Goal: Task Accomplishment & Management: Manage account settings

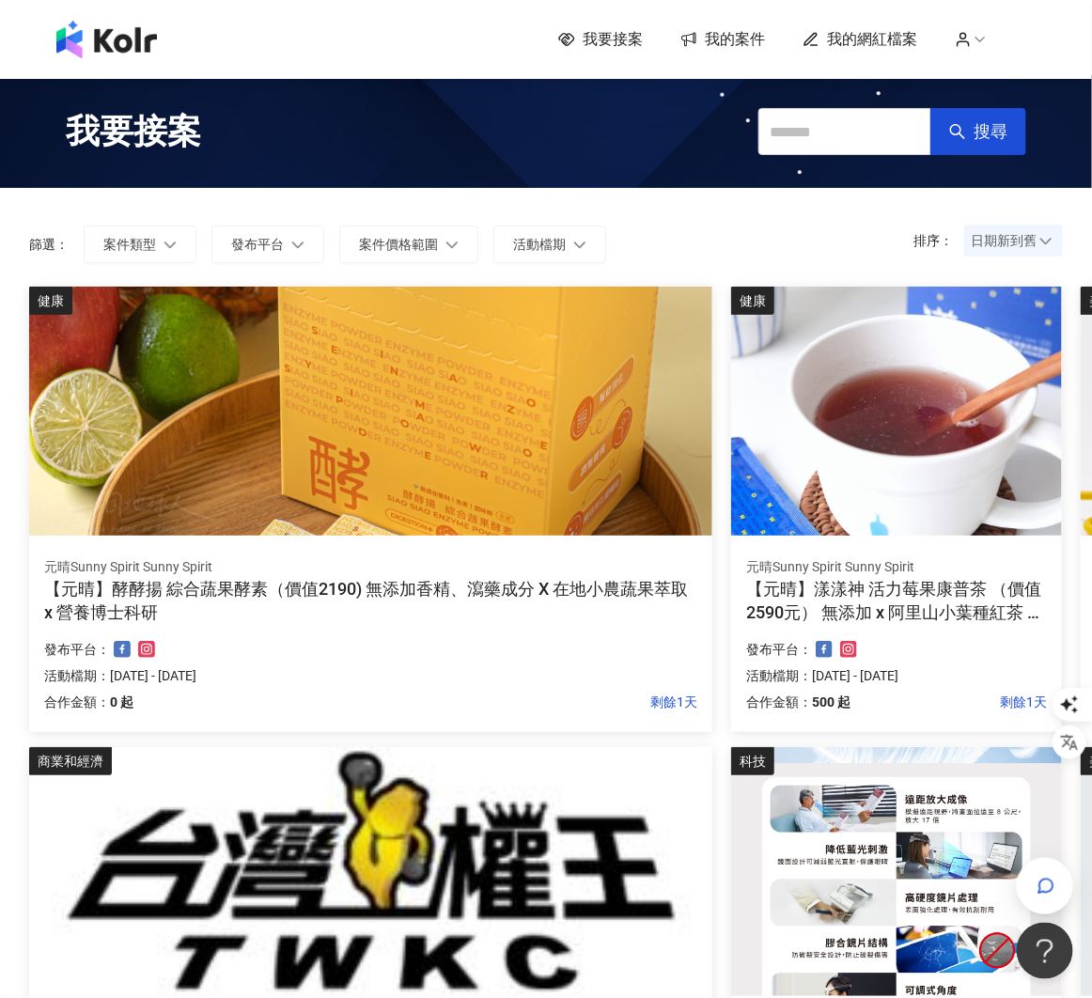
click at [960, 40] on icon at bounding box center [963, 39] width 17 height 17
click at [997, 81] on link "帳戶設定" at bounding box center [1020, 74] width 53 height 15
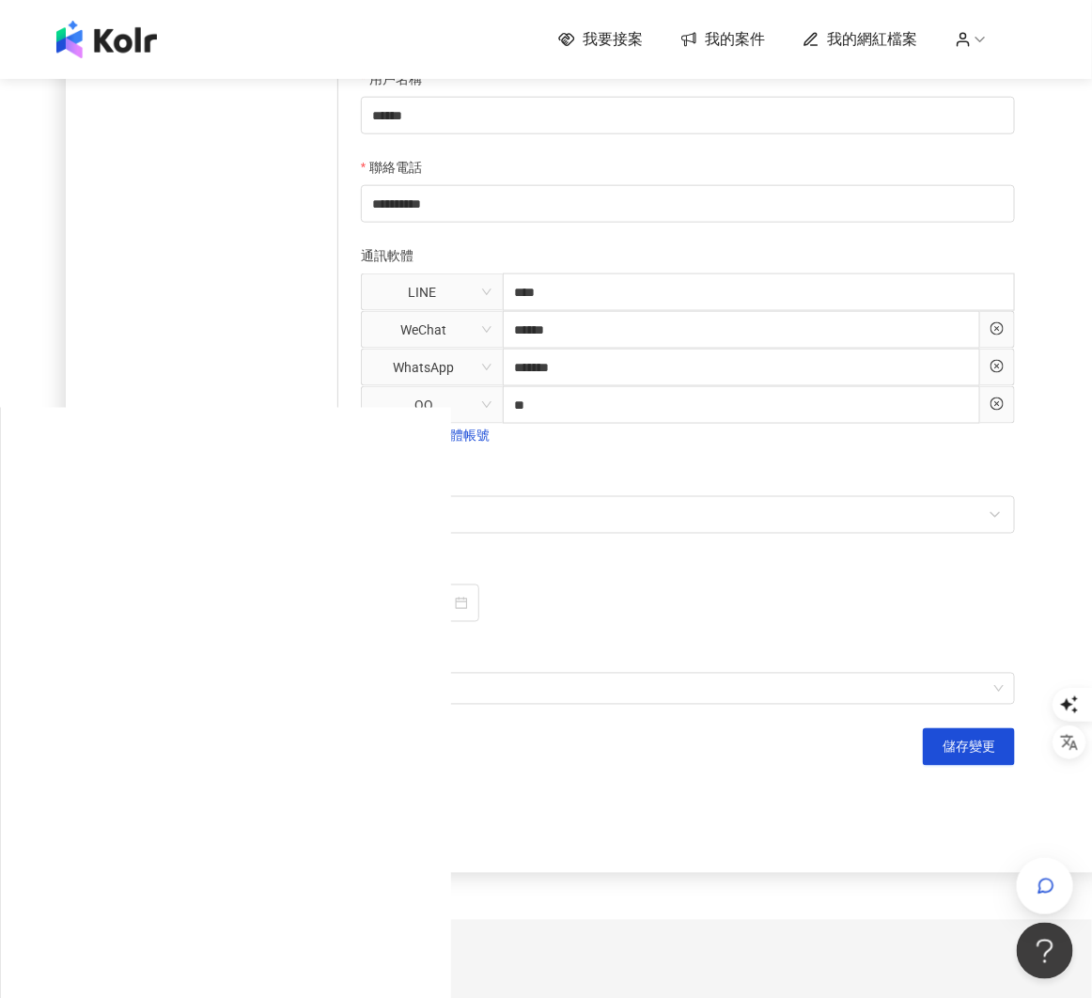
scroll to position [722, 0]
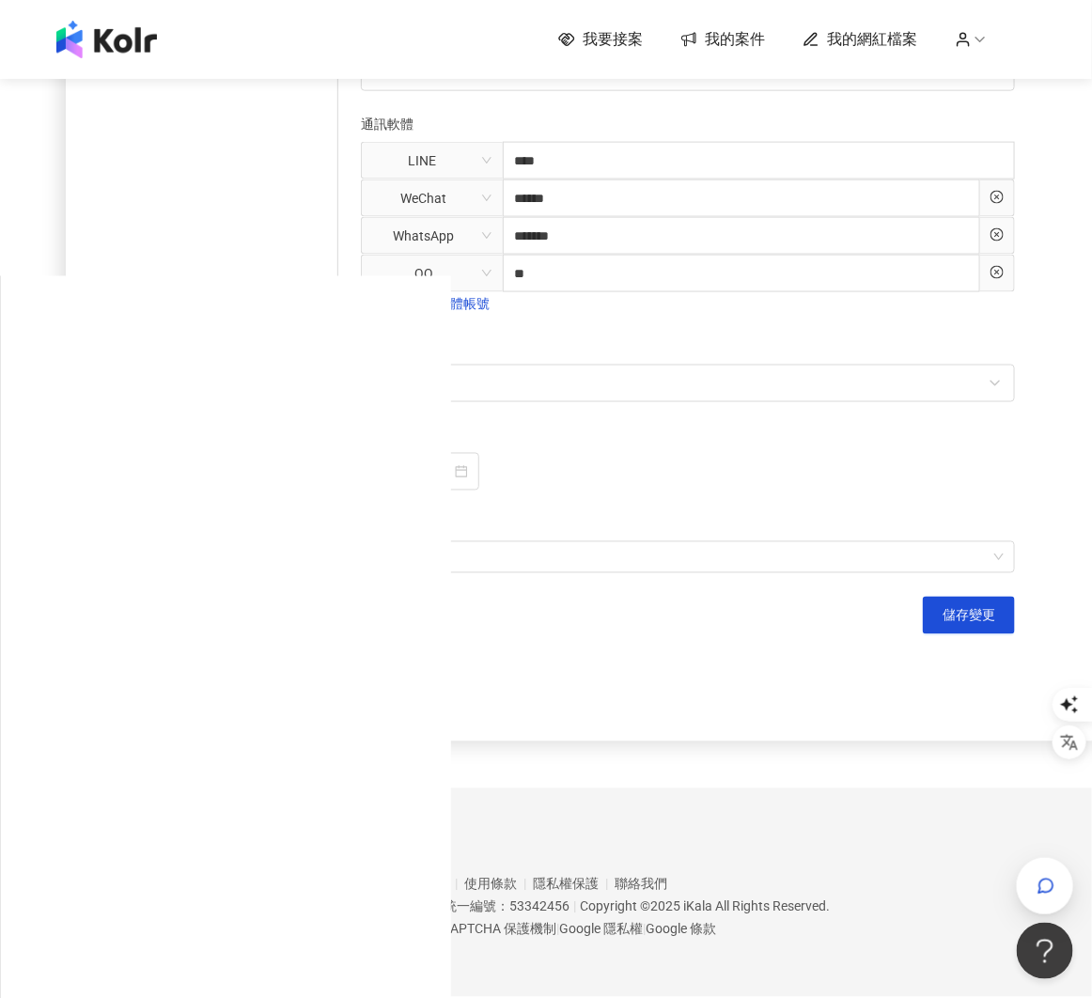
click at [126, 44] on img at bounding box center [106, 40] width 101 height 38
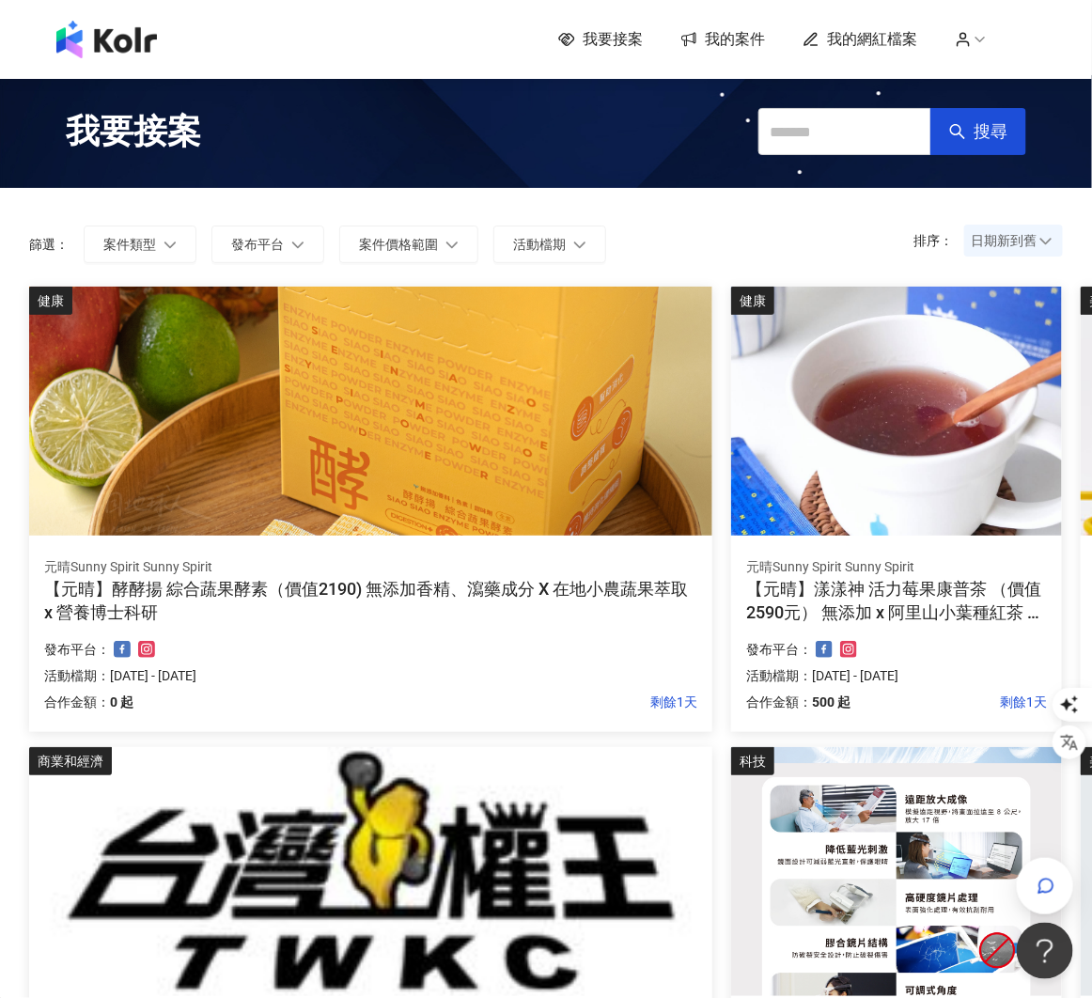
scroll to position [985, 0]
